Goal: Obtain resource: Download file/media

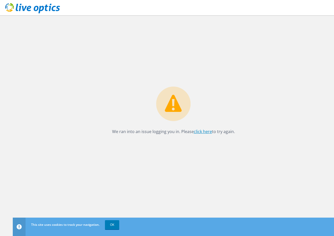
click at [204, 130] on link "click here" at bounding box center [203, 132] width 18 height 6
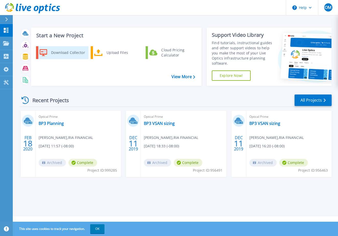
click at [66, 51] on div "Download Collector" at bounding box center [68, 52] width 39 height 10
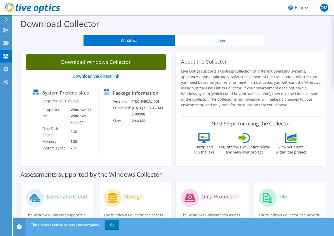
click at [106, 63] on link "Download Windows Collector" at bounding box center [96, 61] width 140 height 15
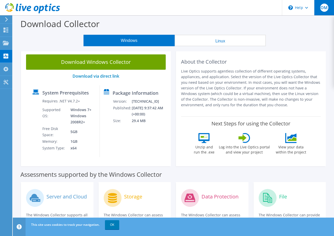
click at [322, 6] on span "OM" at bounding box center [324, 8] width 8 height 8
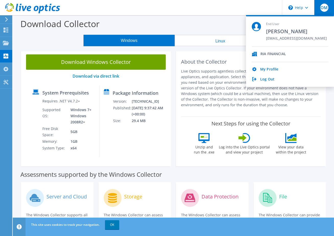
click at [240, 138] on icon at bounding box center [242, 137] width 8 height 7
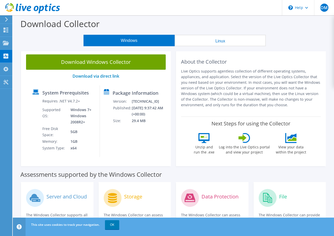
click at [244, 142] on icon at bounding box center [244, 138] width 12 height 10
click at [290, 145] on label "View your data within the project" at bounding box center [291, 149] width 37 height 12
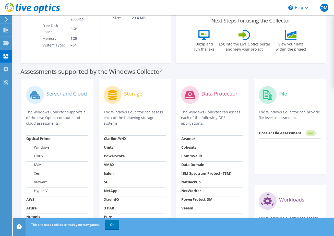
scroll to position [96, 0]
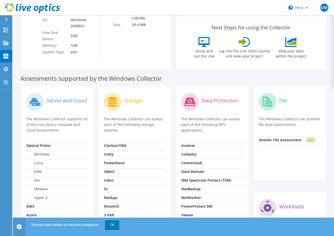
click at [67, 99] on label "Server and Cloud" at bounding box center [66, 100] width 40 height 5
click at [324, 5] on span "OM" at bounding box center [324, 8] width 8 height 8
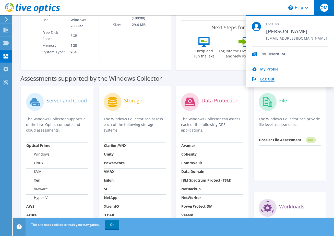
click at [265, 80] on link "Log Out" at bounding box center [267, 79] width 14 height 5
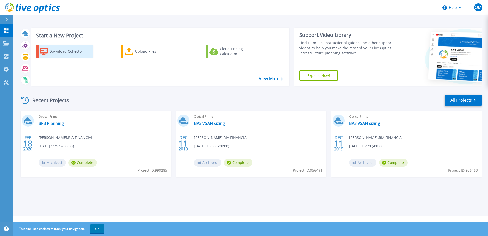
click at [80, 49] on div "Download Collector" at bounding box center [69, 51] width 41 height 10
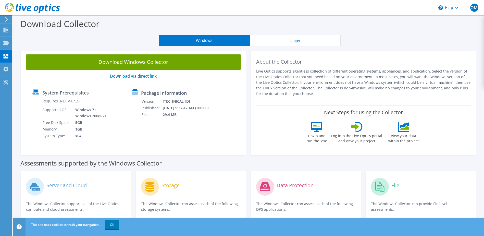
click at [145, 77] on link "Download via direct link" at bounding box center [133, 76] width 47 height 6
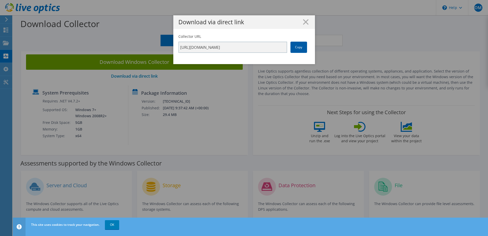
click at [301, 45] on link "Copy" at bounding box center [298, 47] width 17 height 11
click at [307, 18] on div "Download via direct link" at bounding box center [244, 22] width 142 height 14
click at [305, 20] on icon at bounding box center [306, 22] width 6 height 6
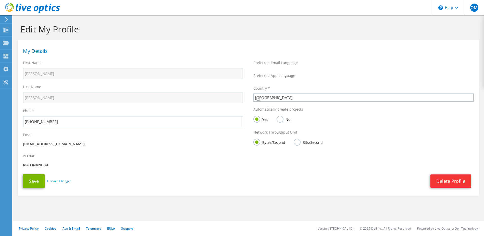
select select "202"
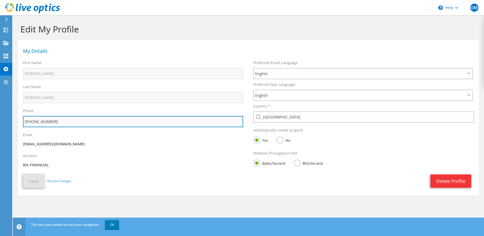
drag, startPoint x: 93, startPoint y: 124, endPoint x: 26, endPoint y: 122, distance: 67.9
click at [26, 122] on input "[PHONE_NUMBER]" at bounding box center [133, 121] width 220 height 11
type input "[PHONE_NUMBER]"
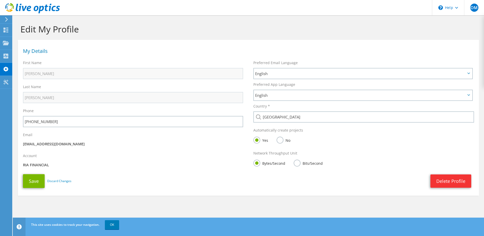
click at [46, 163] on p "RIA FINANCIAL" at bounding box center [133, 165] width 220 height 6
click at [36, 179] on button "Save" at bounding box center [34, 181] width 22 height 14
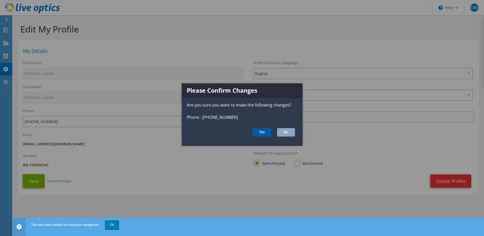
click at [267, 130] on button "Yes" at bounding box center [262, 132] width 19 height 9
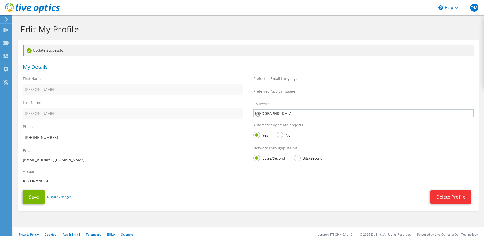
select select "202"
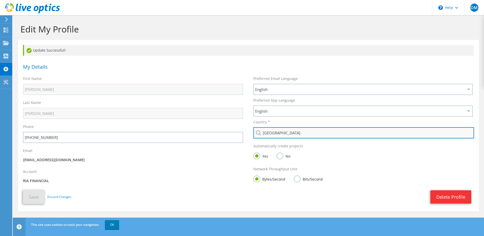
click at [288, 132] on input "[GEOGRAPHIC_DATA]" at bounding box center [363, 132] width 221 height 11
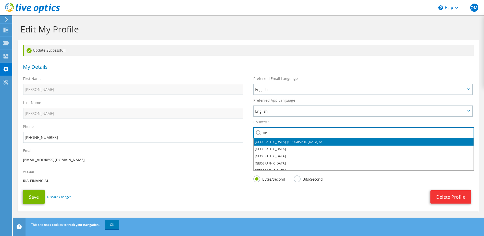
type input "[GEOGRAPHIC_DATA]"
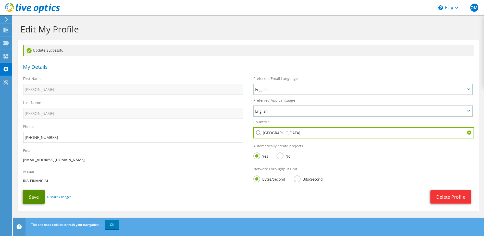
click at [30, 195] on button "Save" at bounding box center [34, 197] width 22 height 14
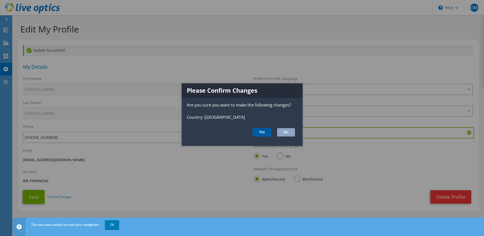
click at [257, 129] on button "Yes" at bounding box center [262, 132] width 19 height 9
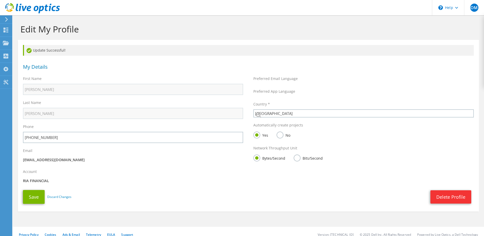
select select "224"
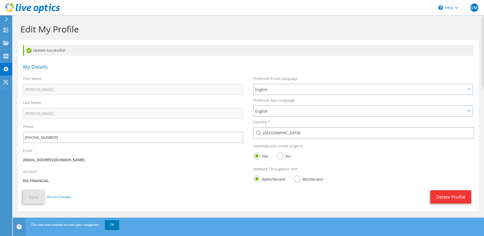
click at [281, 156] on label "No" at bounding box center [284, 155] width 14 height 6
click at [0, 0] on input "No" at bounding box center [0, 0] width 0 height 0
click at [30, 201] on button "Save" at bounding box center [34, 197] width 22 height 14
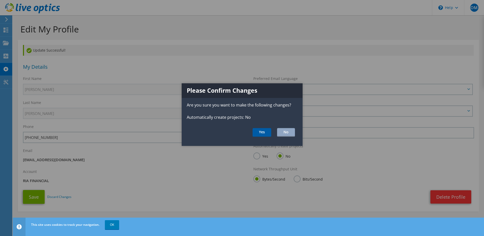
click at [269, 131] on button "Yes" at bounding box center [262, 132] width 19 height 9
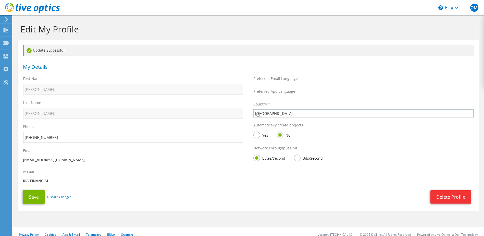
select select "224"
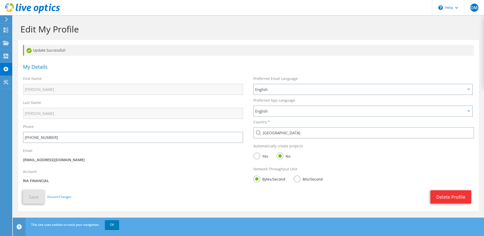
click at [162, 169] on div "Account RIA FINANCIAL" at bounding box center [133, 176] width 231 height 21
click at [8, 82] on icon at bounding box center [6, 82] width 6 height 5
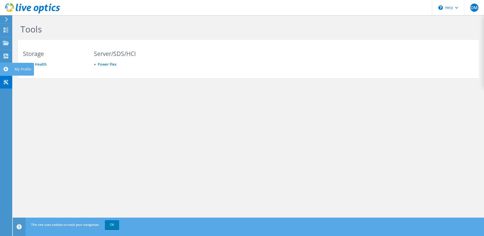
click at [7, 69] on use at bounding box center [5, 69] width 5 height 5
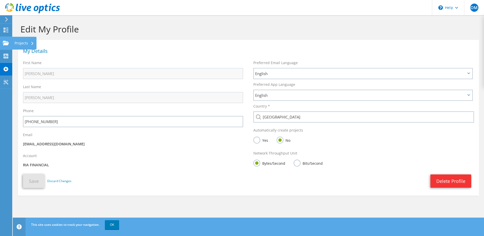
click at [25, 43] on div "Projects" at bounding box center [24, 43] width 25 height 13
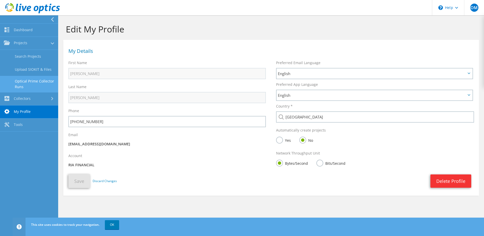
click at [47, 91] on link "Optical Prime Collector Runs" at bounding box center [29, 84] width 58 height 16
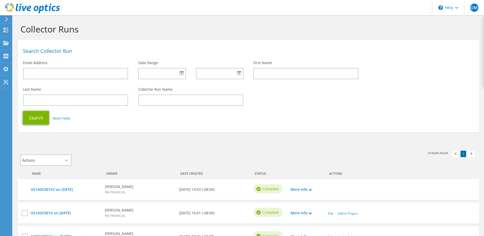
drag, startPoint x: 0, startPoint y: 0, endPoint x: 35, endPoint y: 52, distance: 62.8
click at [35, 54] on div "Search Collector Run" at bounding box center [248, 49] width 461 height 15
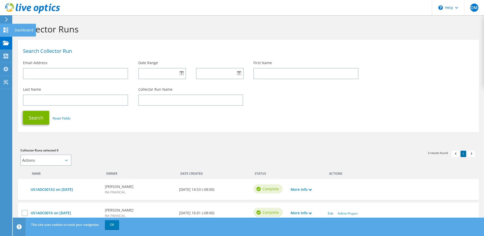
click at [8, 30] on icon at bounding box center [6, 30] width 6 height 5
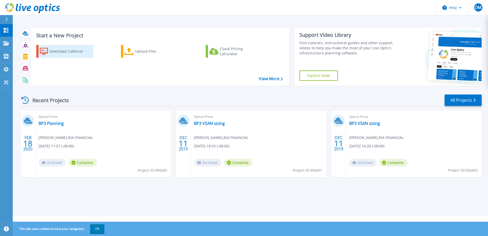
click at [58, 54] on div "Download Collector" at bounding box center [69, 51] width 41 height 10
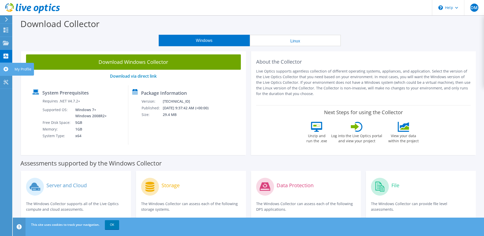
click at [4, 68] on use at bounding box center [5, 69] width 5 height 5
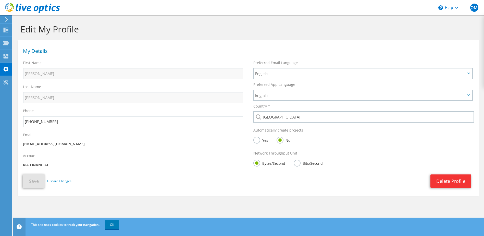
click at [298, 163] on label "Bits/Second" at bounding box center [308, 163] width 29 height 6
click at [0, 0] on input "Bits/Second" at bounding box center [0, 0] width 0 height 0
click at [42, 180] on button "Save" at bounding box center [34, 181] width 22 height 14
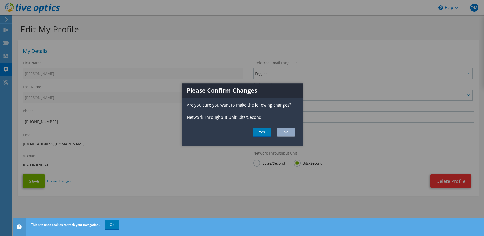
click at [296, 131] on ul "Yes No" at bounding box center [242, 132] width 121 height 9
click at [292, 135] on button "No" at bounding box center [286, 132] width 18 height 9
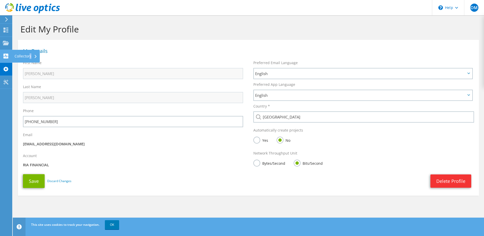
click at [31, 55] on div "Collectors" at bounding box center [26, 56] width 28 height 13
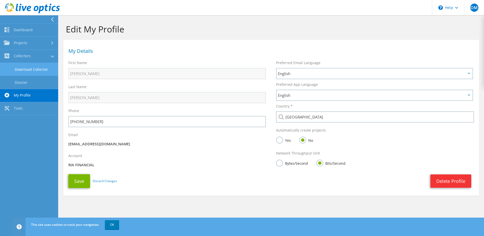
click at [31, 70] on link "Download Collector" at bounding box center [29, 69] width 58 height 13
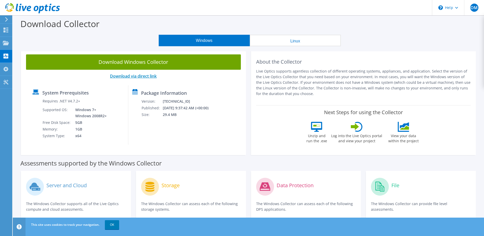
click at [140, 76] on link "Download via direct link" at bounding box center [133, 76] width 47 height 6
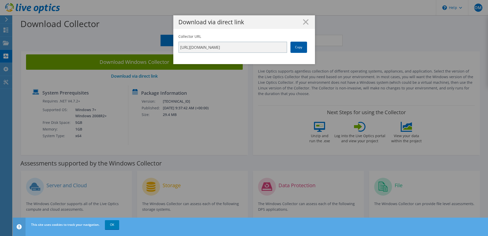
click at [292, 47] on link "Copy" at bounding box center [298, 47] width 17 height 11
